Goal: Task Accomplishment & Management: Manage account settings

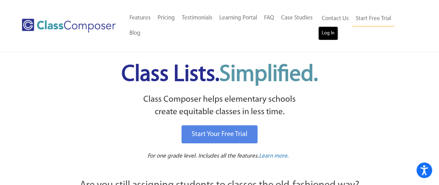
click at [327, 39] on link "Log In" at bounding box center [328, 33] width 20 height 14
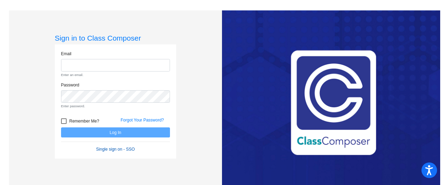
click at [117, 148] on link "Single sign on - SSO" at bounding box center [115, 149] width 39 height 5
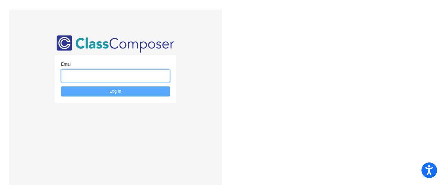
click at [119, 76] on input "email" at bounding box center [115, 75] width 109 height 13
type input "marisol.bermudez@hesperiausd.org"
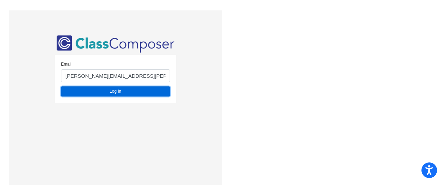
click at [119, 94] on button "Log In" at bounding box center [115, 91] width 109 height 10
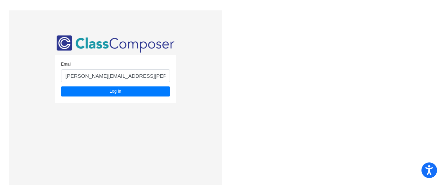
click at [367, 168] on div "Email marisol.bermudez@hesperiausd.org Log In" at bounding box center [222, 102] width 437 height 185
